Goal: Task Accomplishment & Management: Use online tool/utility

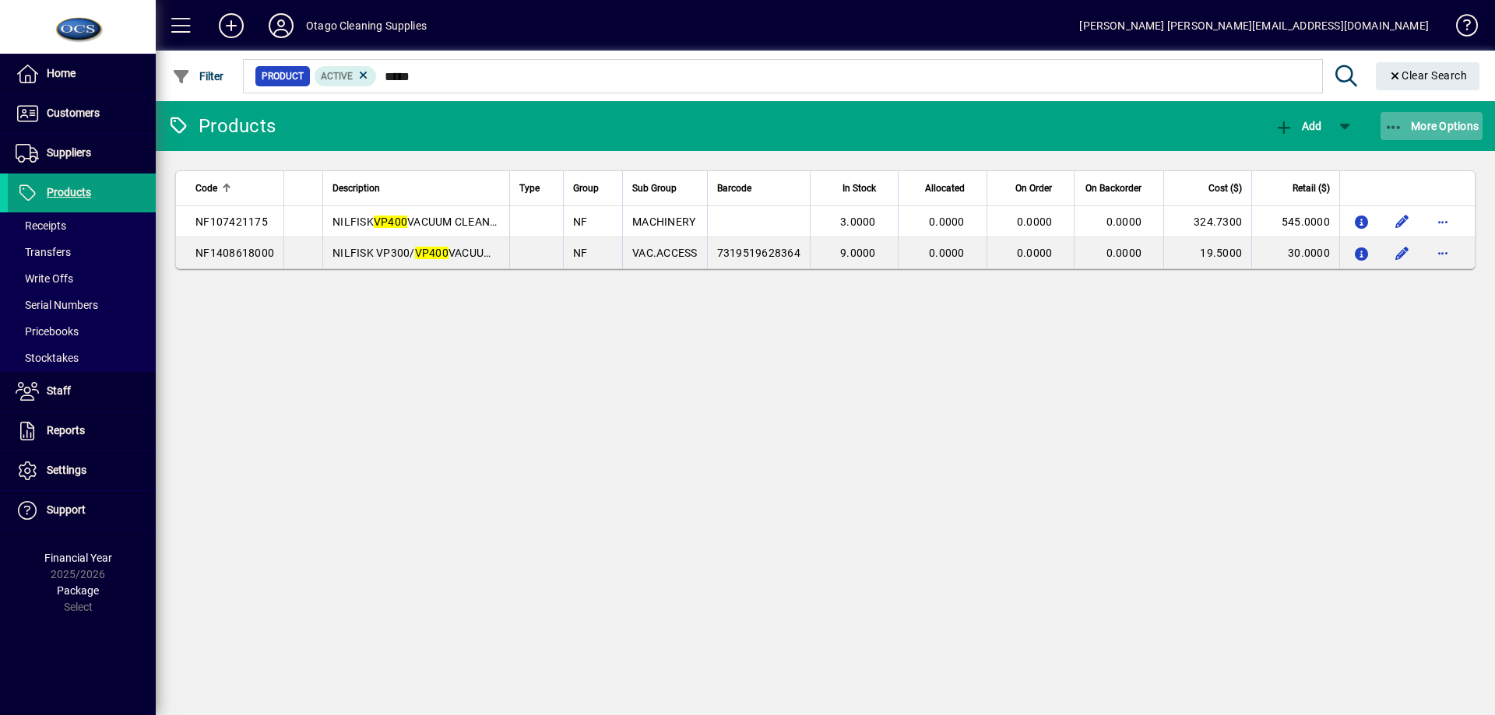
click at [1437, 120] on span "More Options" at bounding box center [1431, 126] width 95 height 12
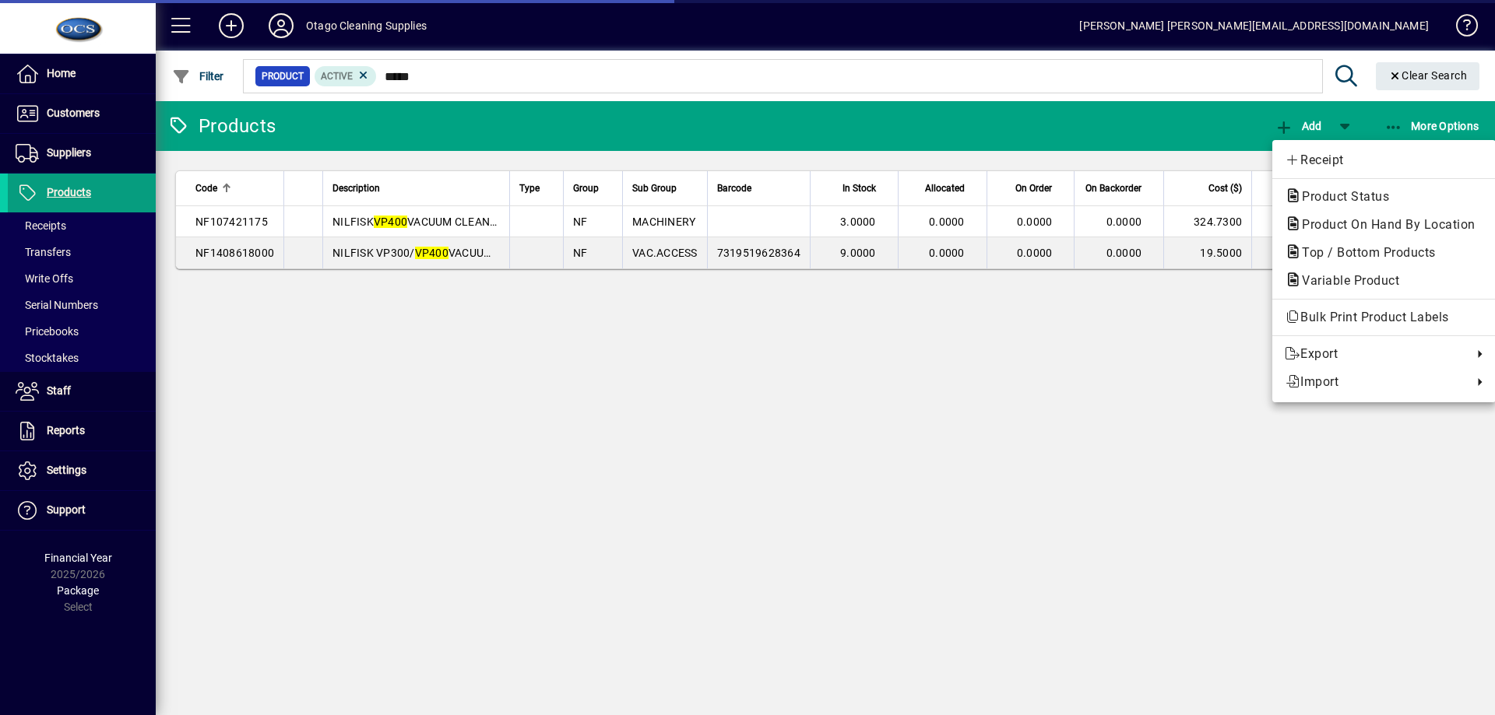
click at [91, 116] on div at bounding box center [747, 357] width 1495 height 715
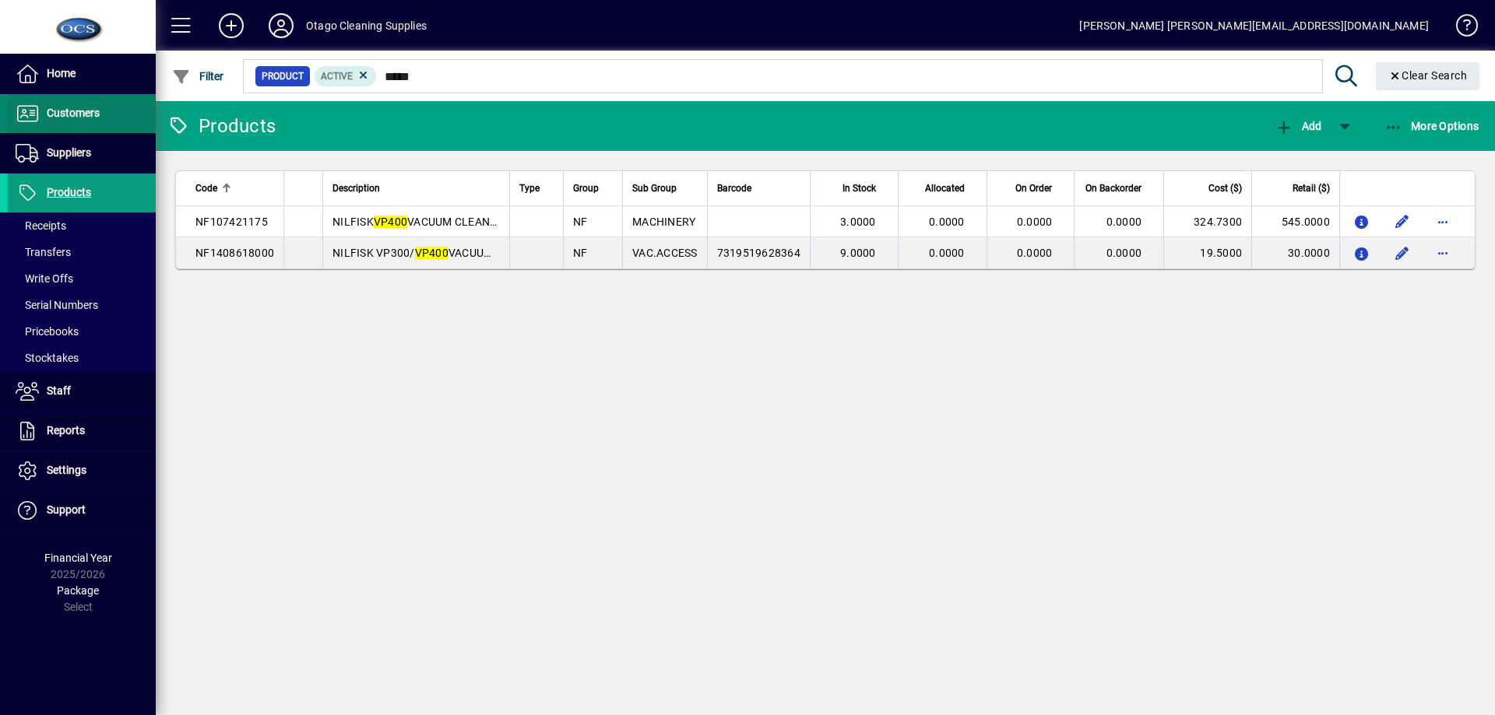
click at [91, 116] on span "Customers" at bounding box center [73, 113] width 53 height 12
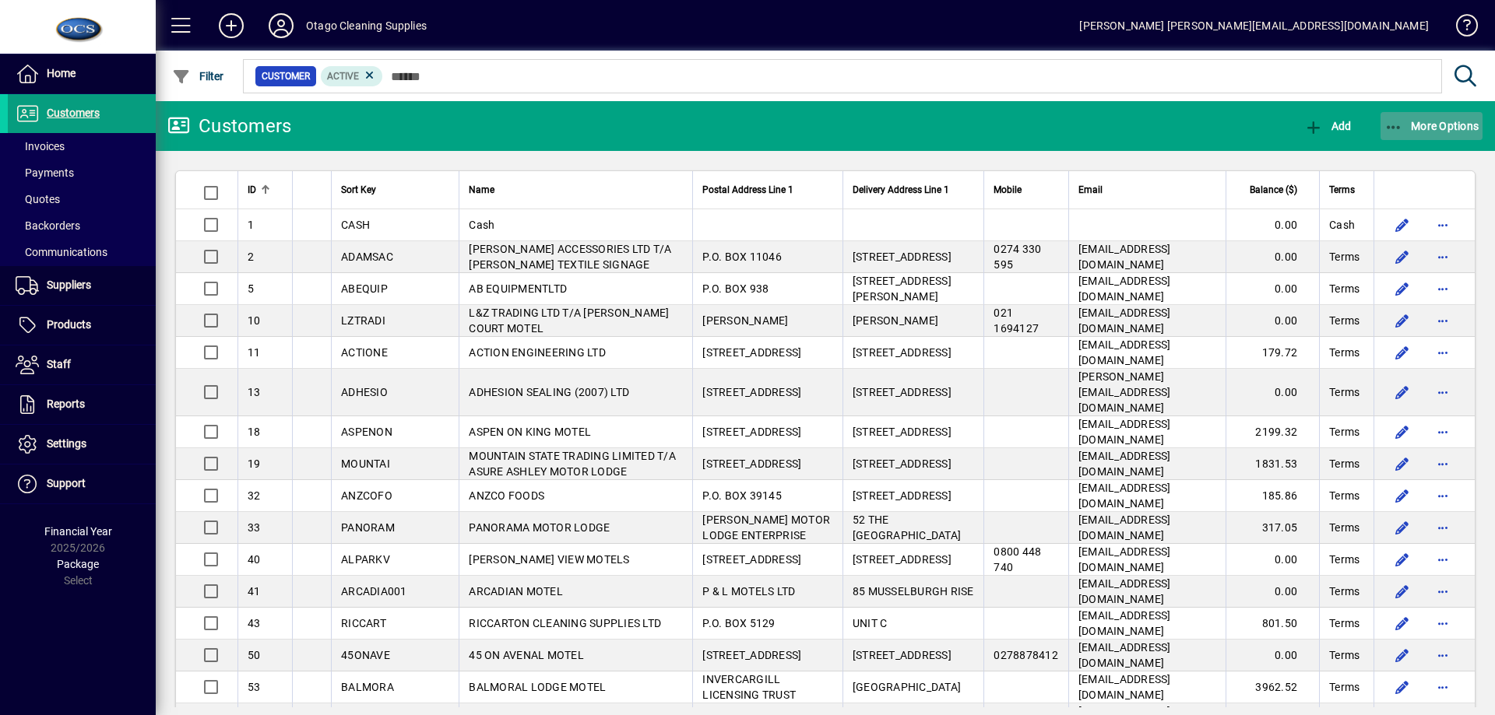
click at [1431, 137] on span "button" at bounding box center [1431, 125] width 103 height 37
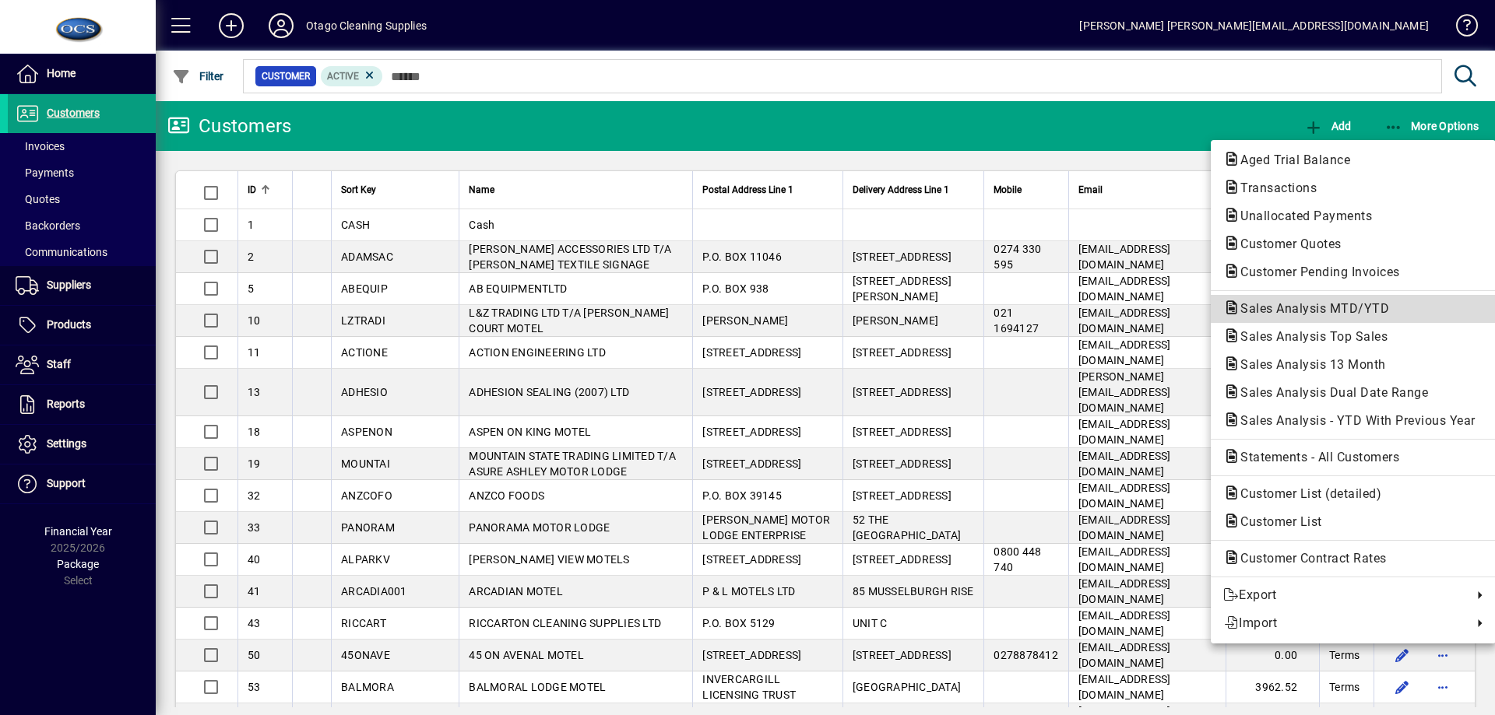
click at [1376, 317] on span "Sales Analysis MTD/YTD" at bounding box center [1353, 309] width 260 height 19
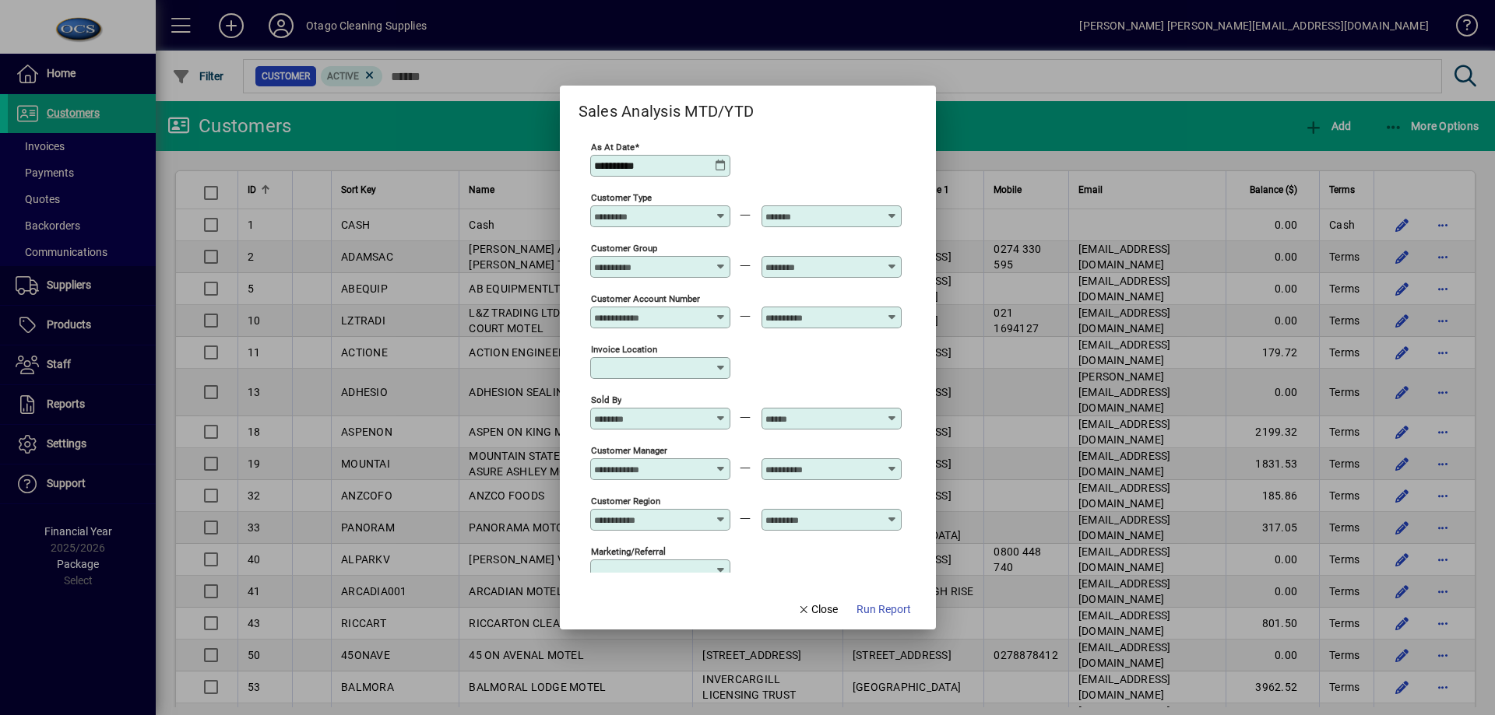
click at [722, 423] on div at bounding box center [661, 419] width 135 height 12
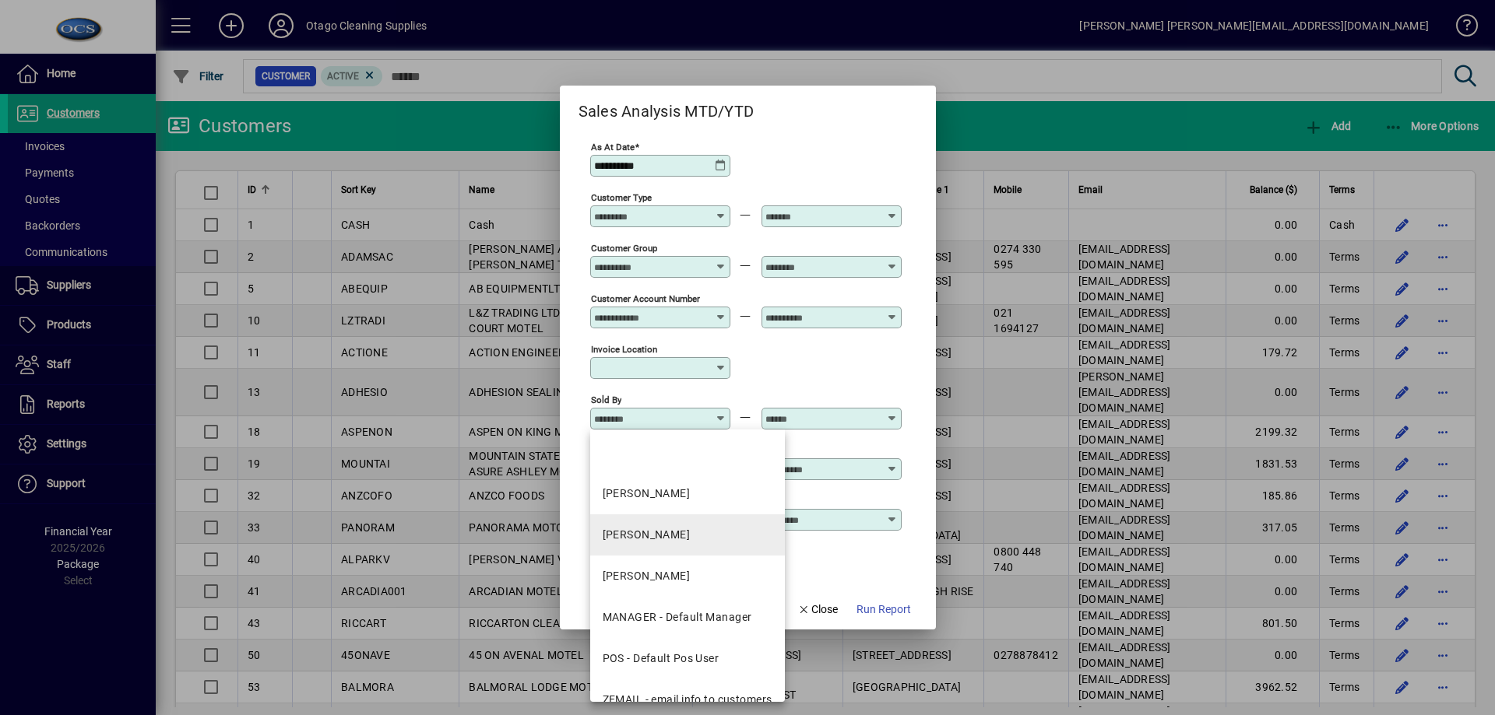
click at [672, 530] on div "[PERSON_NAME]" at bounding box center [646, 535] width 88 height 16
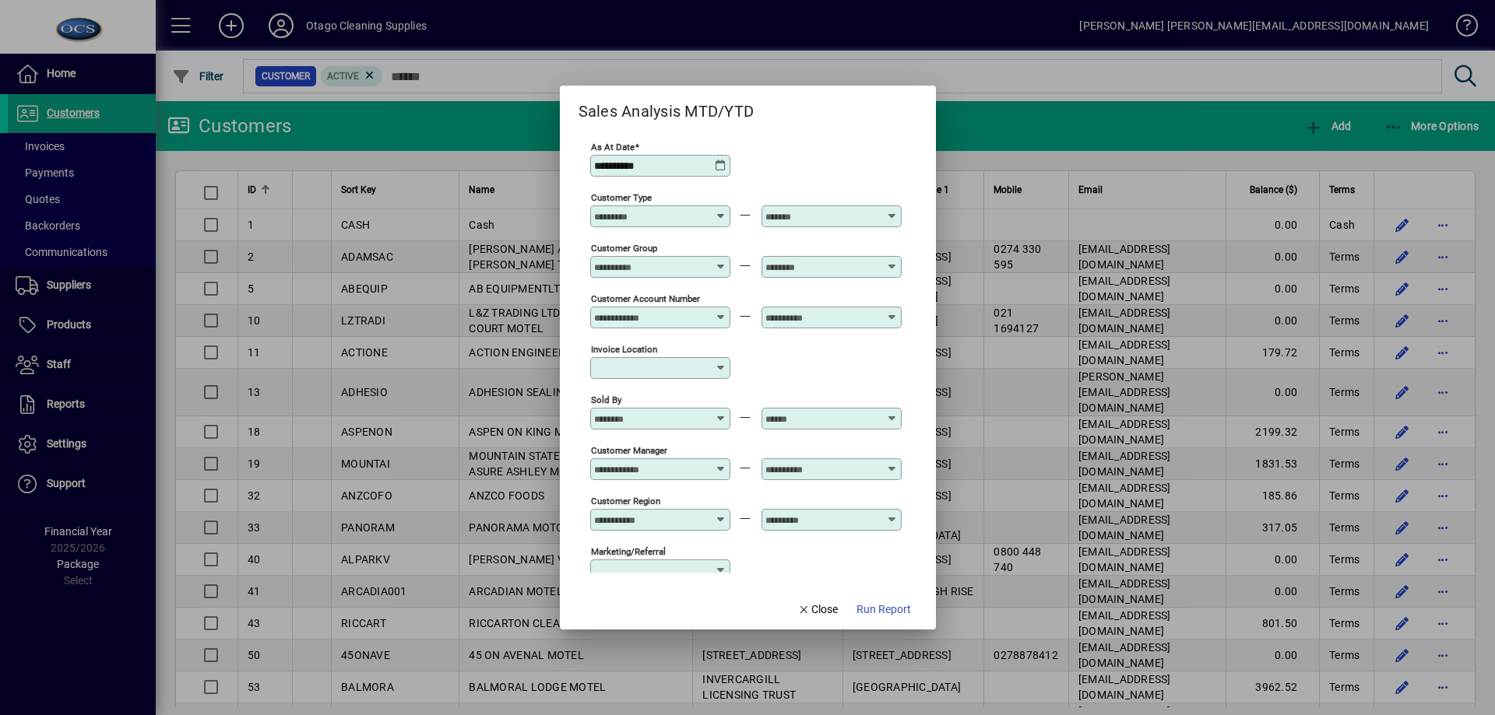
type input "**********"
click at [890, 413] on icon at bounding box center [893, 413] width 12 height 0
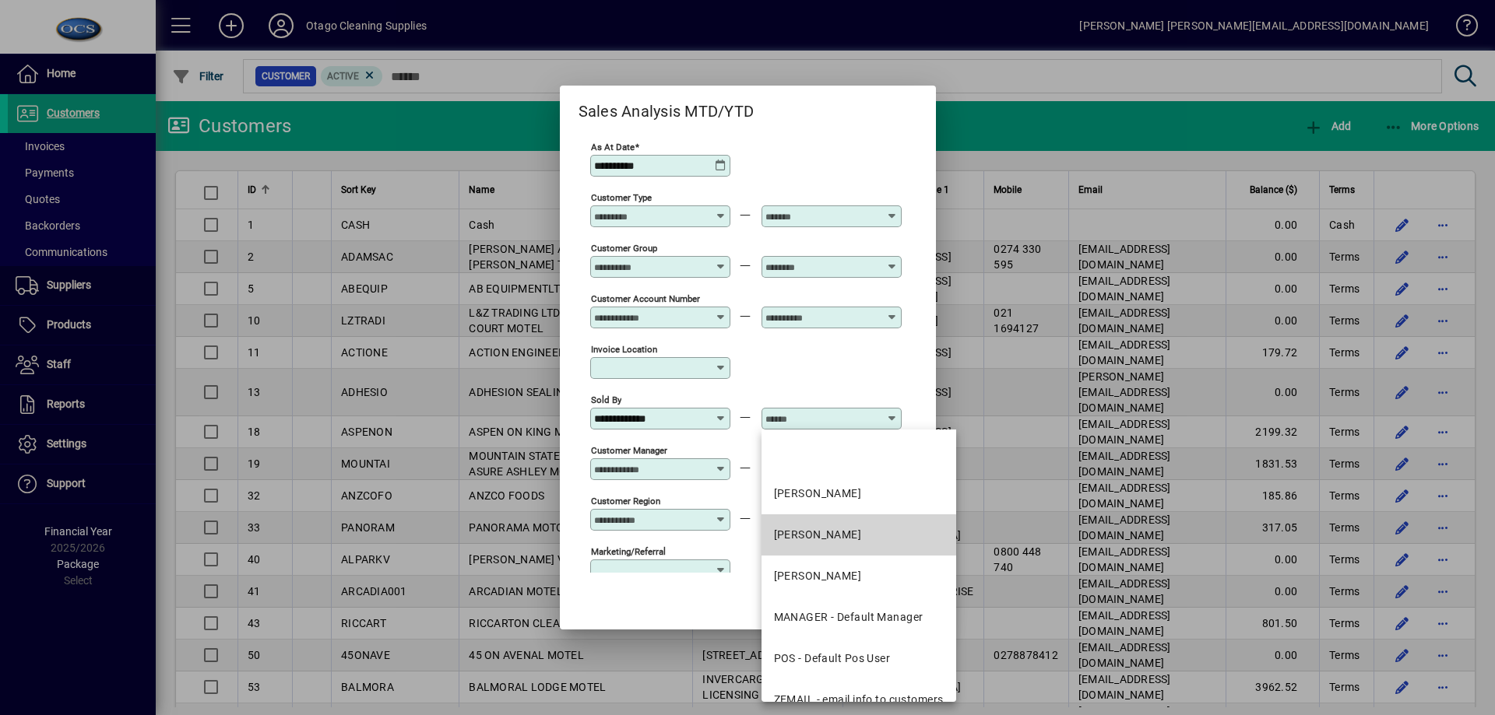
click at [858, 518] on mat-option "[PERSON_NAME]" at bounding box center [858, 535] width 195 height 41
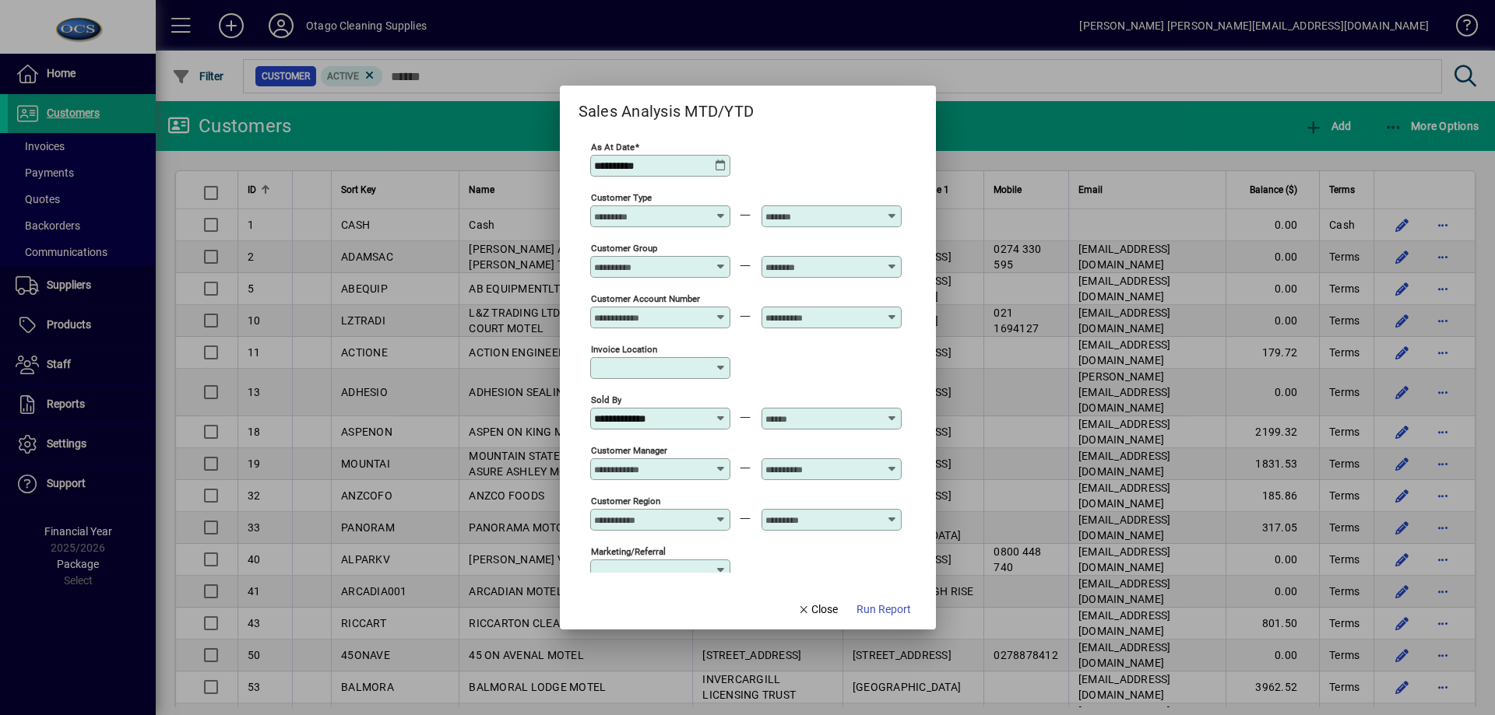
type input "**********"
click at [883, 607] on span "Run Report" at bounding box center [883, 610] width 54 height 16
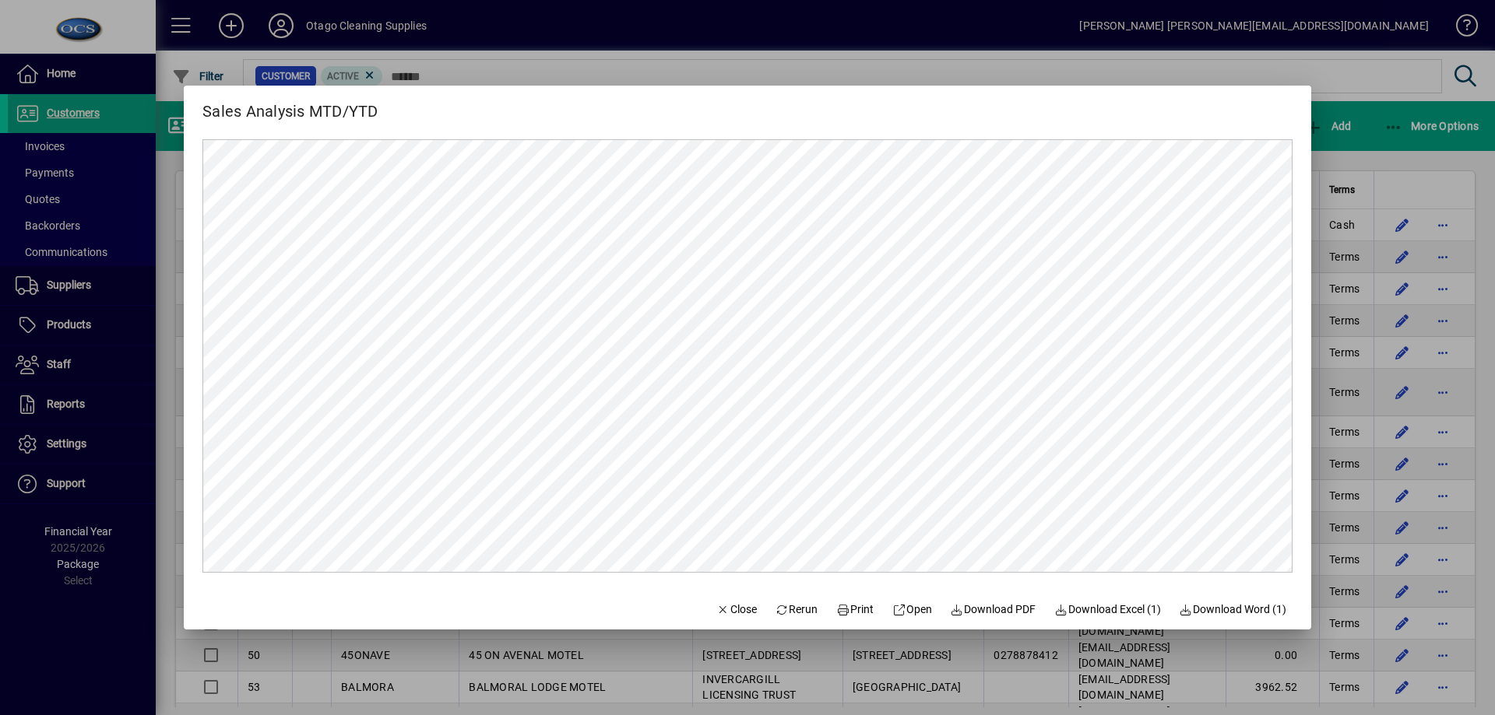
click at [1333, 82] on div at bounding box center [747, 357] width 1495 height 715
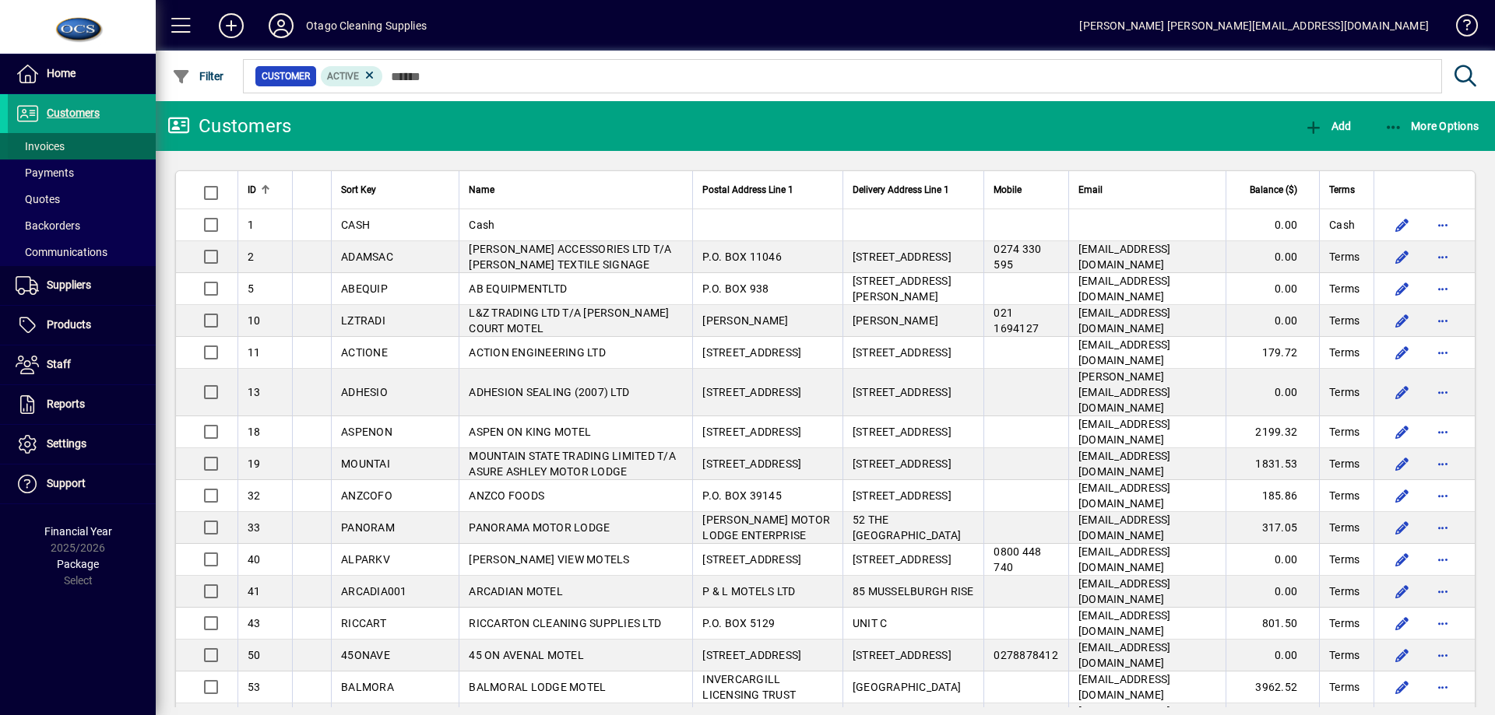
click at [84, 146] on span at bounding box center [82, 146] width 148 height 37
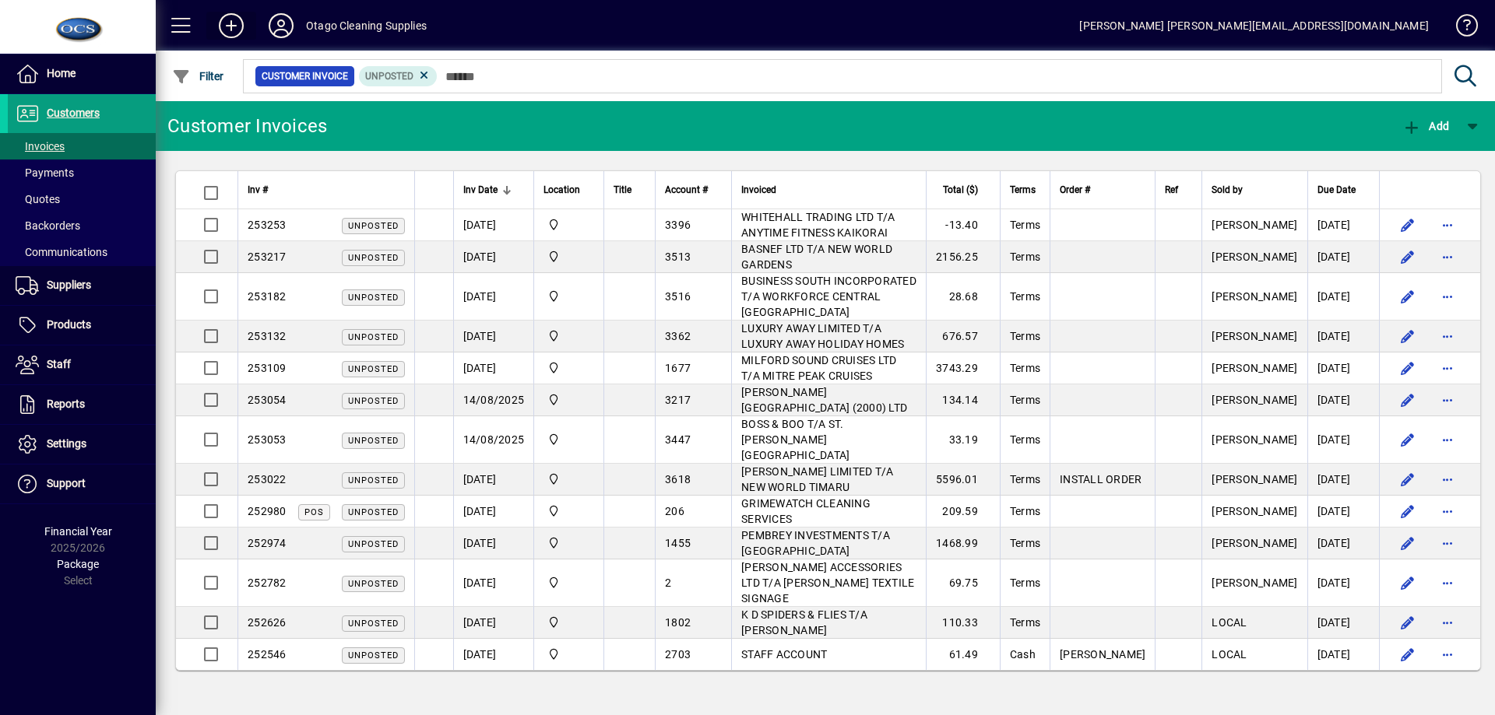
click at [227, 26] on icon at bounding box center [231, 25] width 31 height 25
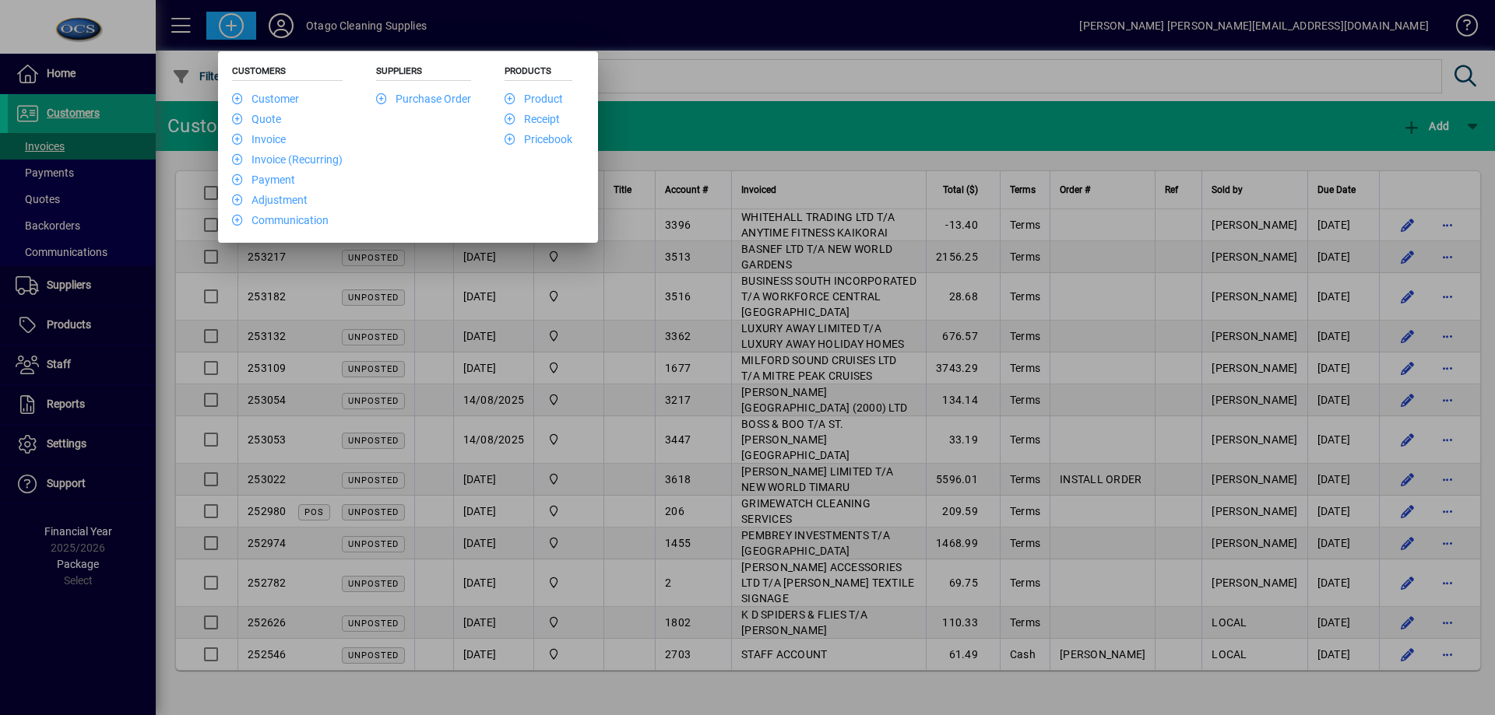
click at [274, 12] on div at bounding box center [747, 357] width 1495 height 715
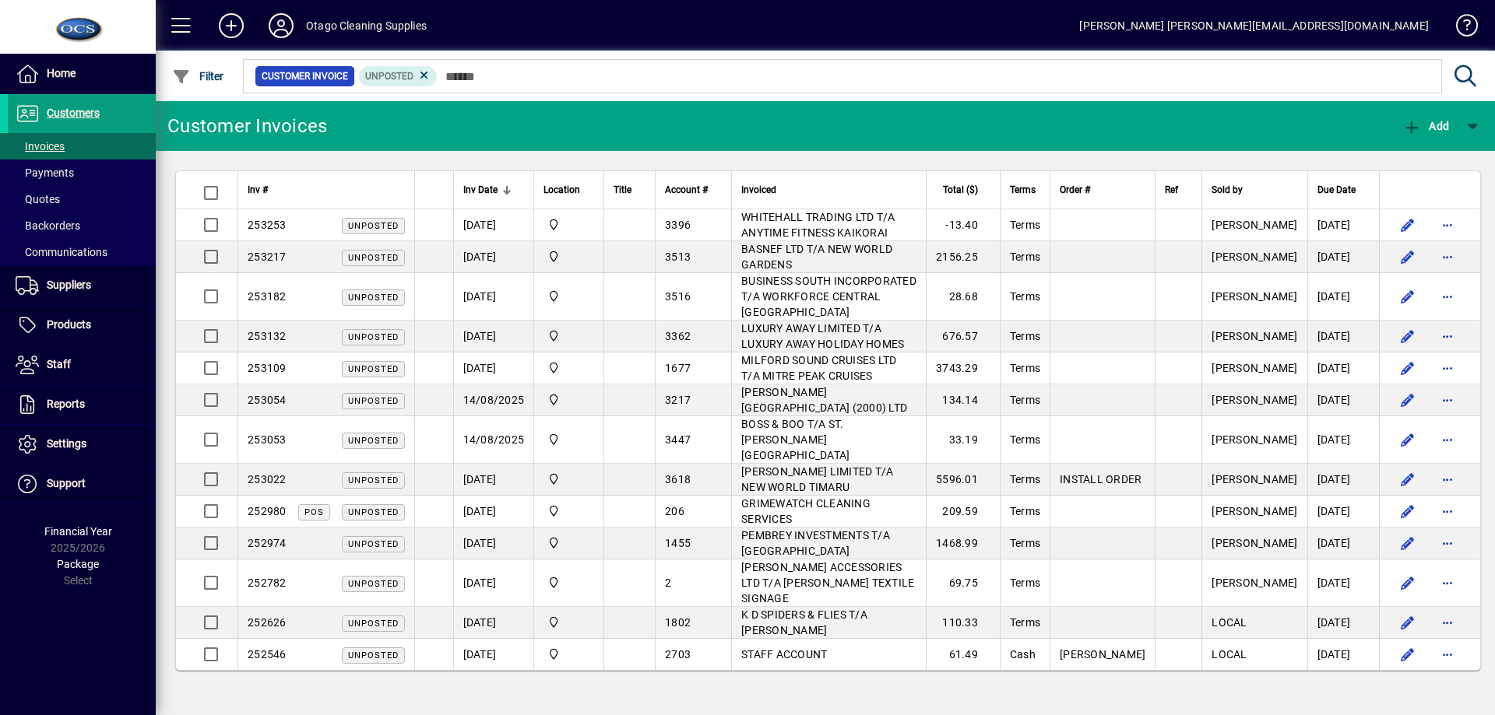
click at [278, 19] on icon at bounding box center [280, 25] width 31 height 25
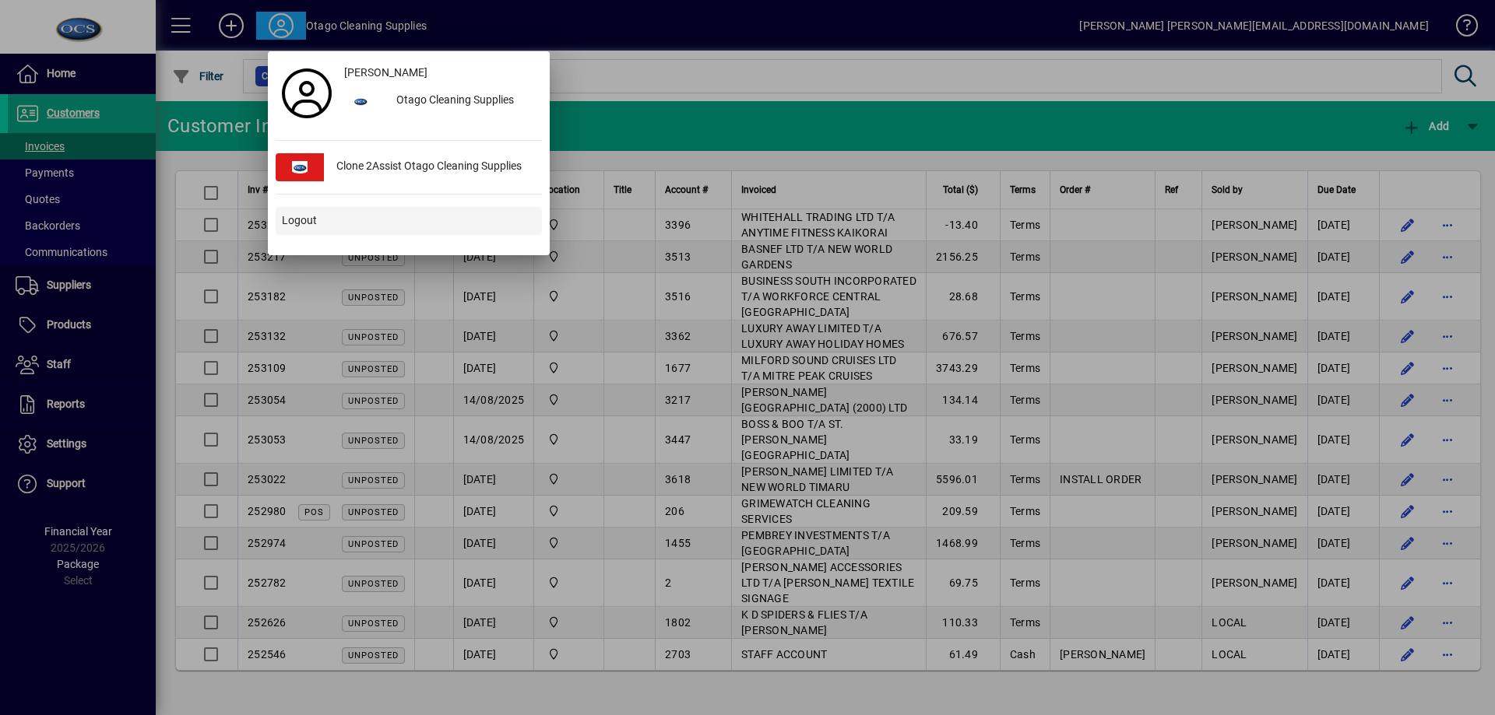
click at [308, 223] on span "Logout" at bounding box center [299, 221] width 35 height 16
